Goal: Task Accomplishment & Management: Manage account settings

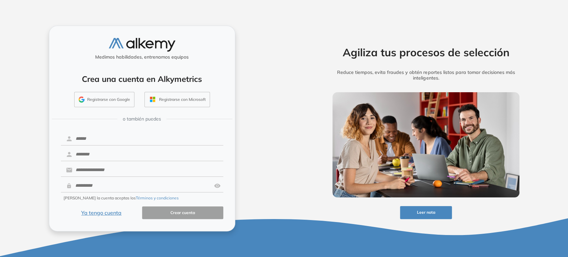
click at [93, 213] on button "Ya tengo cuenta" at bounding box center [101, 212] width 81 height 13
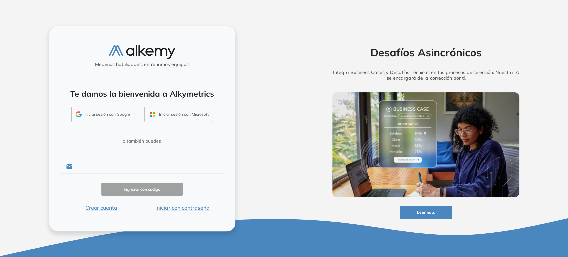
click at [120, 169] on input "text" at bounding box center [147, 166] width 151 height 13
click at [137, 166] on input "text" at bounding box center [147, 166] width 151 height 13
type input "**********"
click at [136, 187] on button "Ingresar con código" at bounding box center [142, 189] width 81 height 13
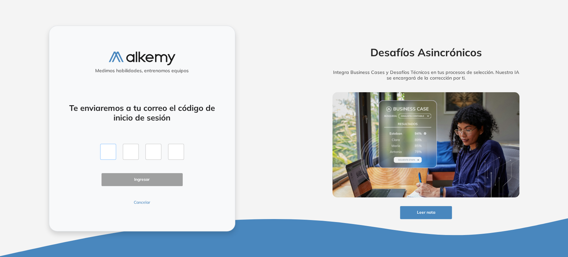
click at [114, 149] on input "text" at bounding box center [108, 152] width 16 height 16
type input "*"
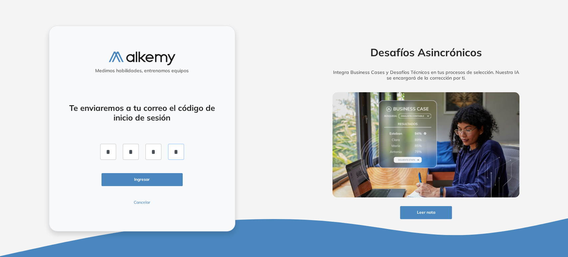
type input "*"
click at [181, 183] on button "Ingresar" at bounding box center [142, 179] width 81 height 13
